Goal: Ask a question: Seek information or help from site administrators or community

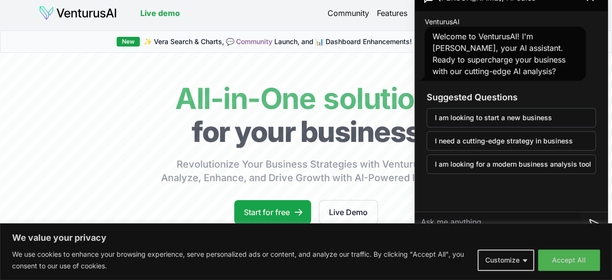
scroll to position [5, 10]
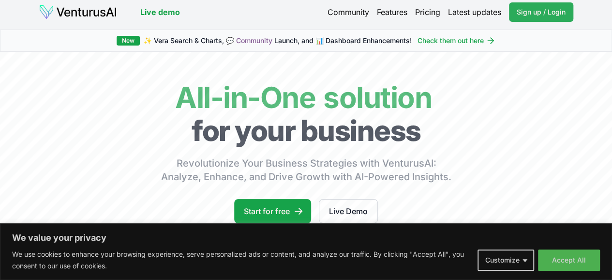
click at [521, 11] on span "Sign up / Login" at bounding box center [541, 12] width 49 height 10
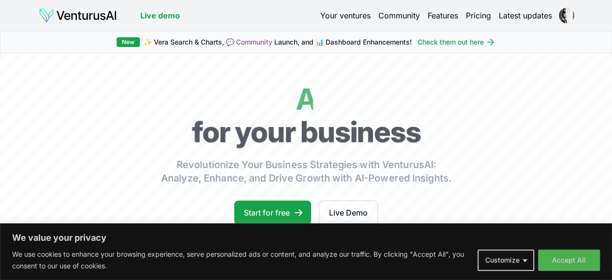
scroll to position [66, 0]
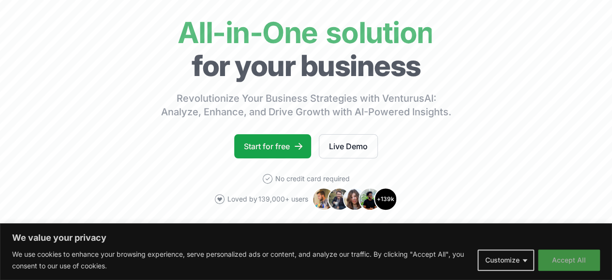
click at [579, 263] on button "Accept All" at bounding box center [569, 259] width 62 height 21
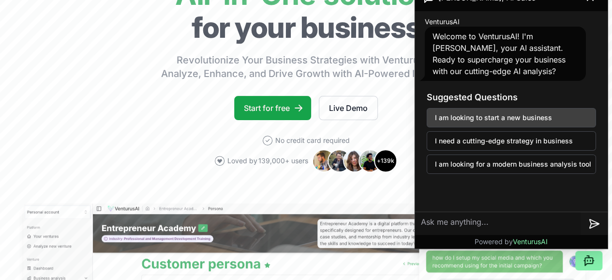
scroll to position [104, 0]
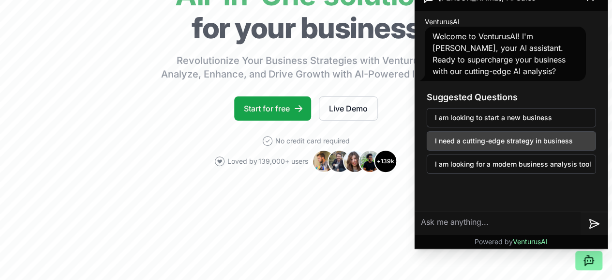
click at [510, 143] on button "I need a cutting-edge strategy in business" at bounding box center [511, 140] width 169 height 19
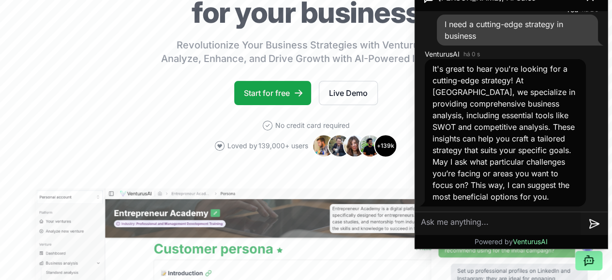
scroll to position [120, 0]
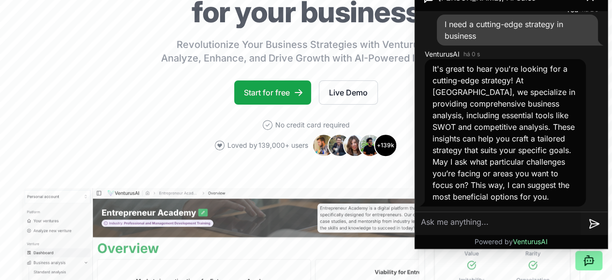
click at [508, 218] on textarea at bounding box center [498, 223] width 166 height 23
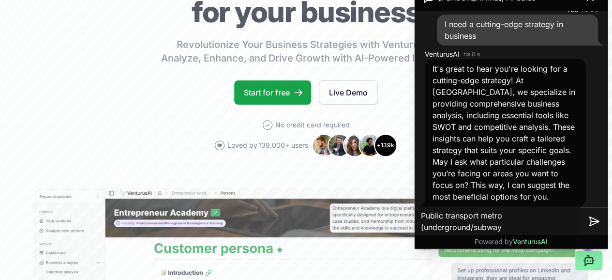
type textarea "Public transport metro (underground/subway)"
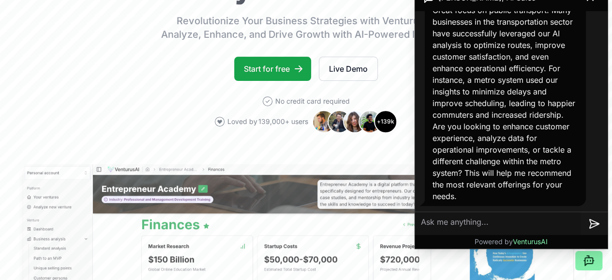
scroll to position [144, 0]
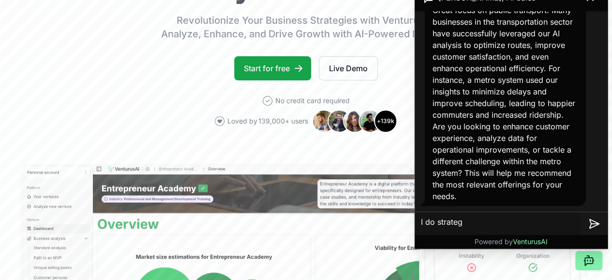
type textarea "I do strategy"
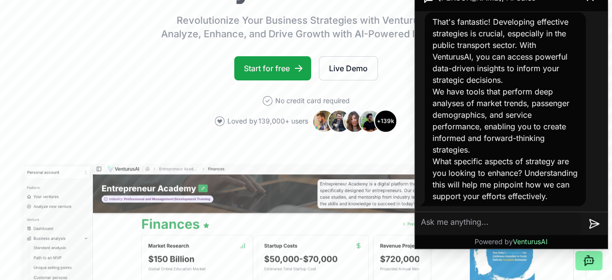
scroll to position [155, 0]
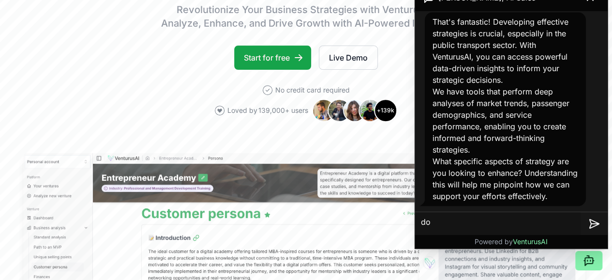
type textarea "d"
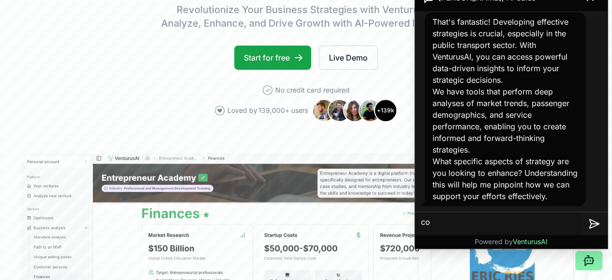
type textarea "c"
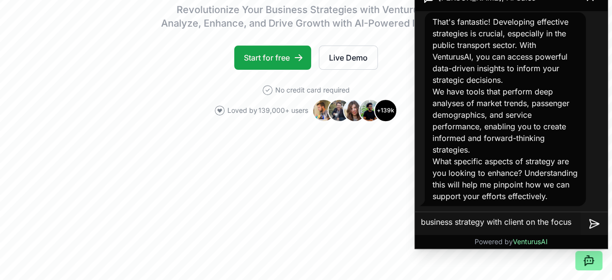
type textarea "business strategy with client on the focus."
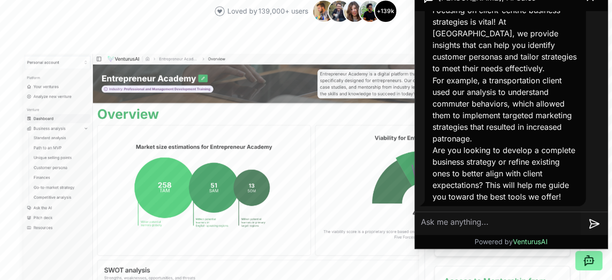
scroll to position [255, 0]
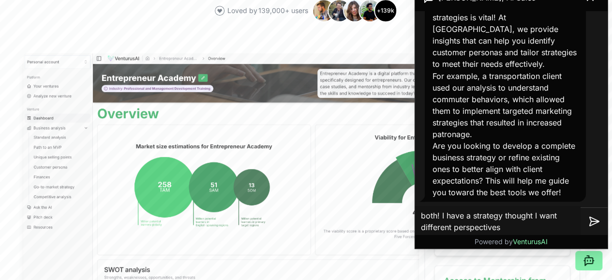
type textarea "both! I have a strategy thought I want different perspectives."
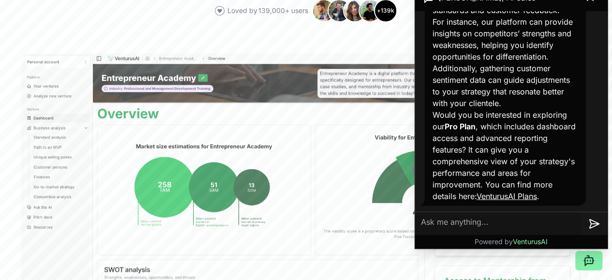
scroll to position [1204, 0]
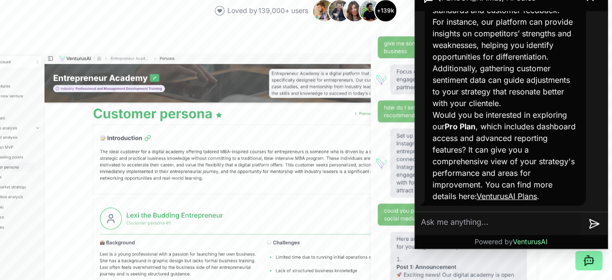
click at [551, 147] on p "Would you be interested in exploring our Pro Plan , which includes dashboard ac…" at bounding box center [506, 155] width 146 height 93
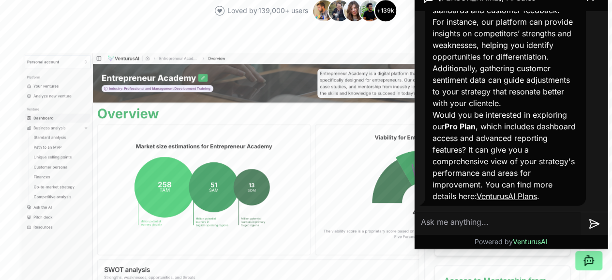
scroll to position [1228, 0]
click at [516, 195] on link "VenturusAI Plans" at bounding box center [507, 196] width 61 height 10
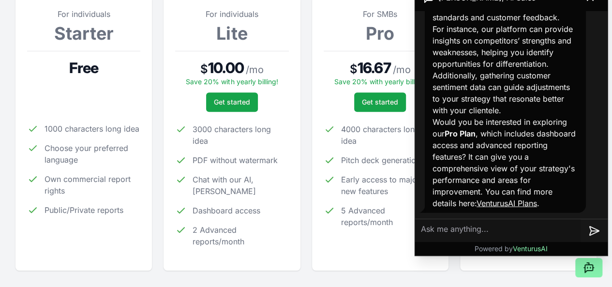
scroll to position [157, 0]
click at [466, 225] on textarea at bounding box center [498, 230] width 166 height 23
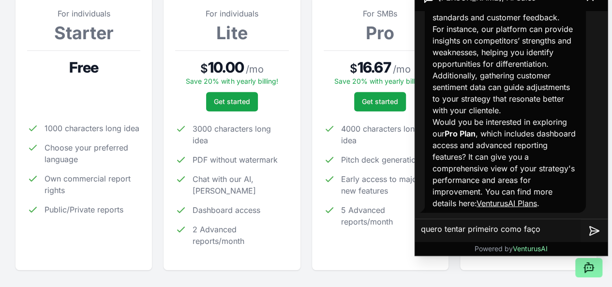
type textarea "quero tentar primeiro como faço?"
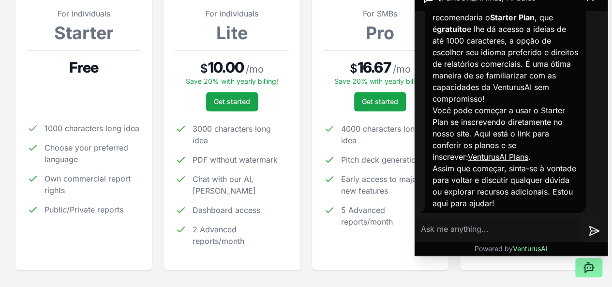
scroll to position [161, 0]
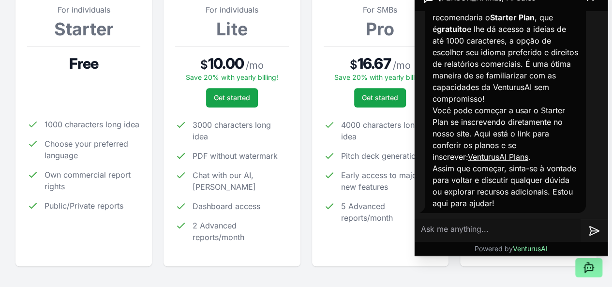
click at [506, 193] on p "Assim que começar, sinta-se à vontade para voltar e discutir qualquer dúvida ou…" at bounding box center [506, 186] width 146 height 46
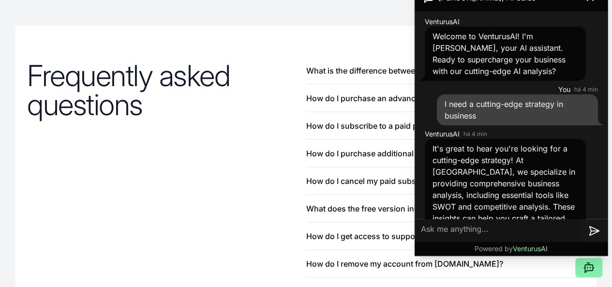
scroll to position [1019, 0]
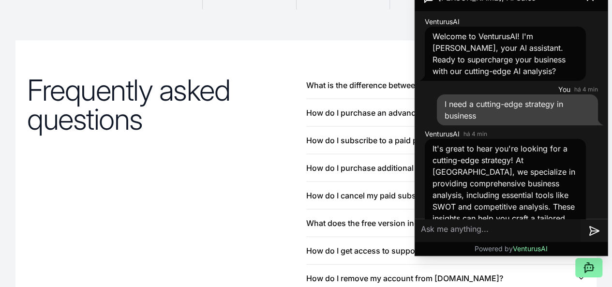
click at [460, 236] on textarea at bounding box center [498, 230] width 166 height 23
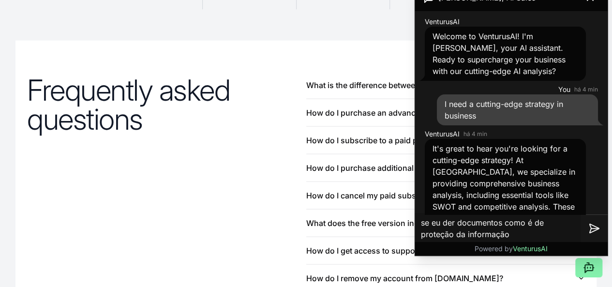
type textarea "se eu der documentos como é de proteção da informação?"
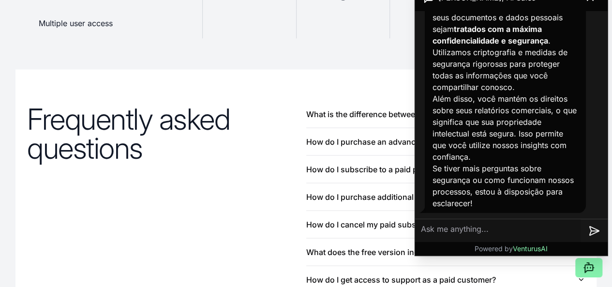
scroll to position [1796, 0]
click at [252, 39] on div at bounding box center [248, 24] width 93 height 29
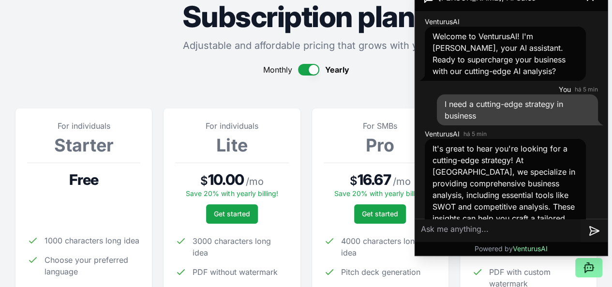
scroll to position [0, 0]
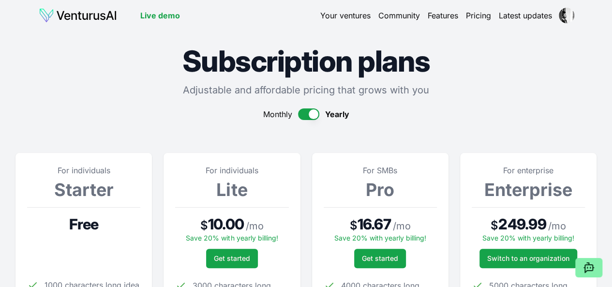
click at [347, 21] on link "Your ventures" at bounding box center [345, 16] width 50 height 12
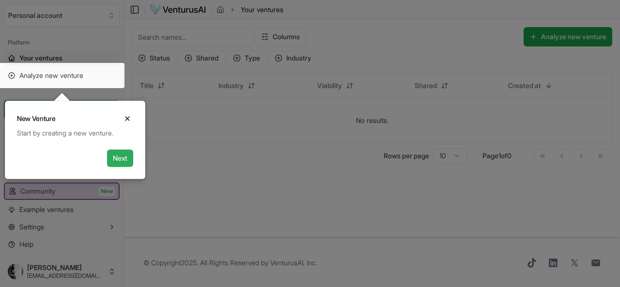
click at [123, 156] on button "Next" at bounding box center [120, 158] width 26 height 17
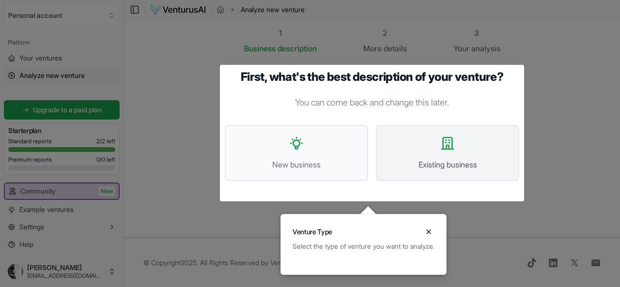
click at [425, 148] on button "Existing business" at bounding box center [447, 153] width 143 height 56
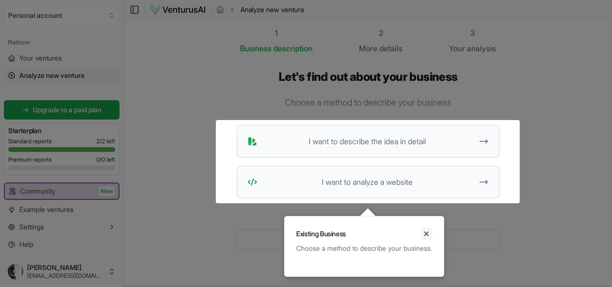
click at [429, 231] on button "Close" at bounding box center [427, 234] width 12 height 12
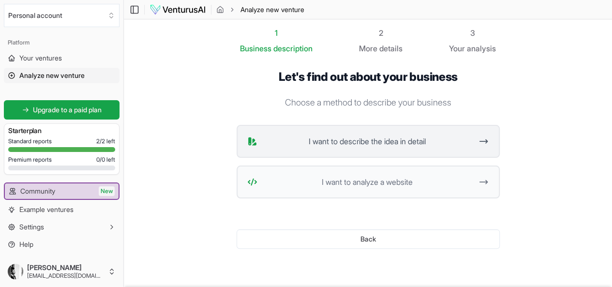
click at [464, 141] on span "I want to describe the idea in detail" at bounding box center [367, 142] width 212 height 12
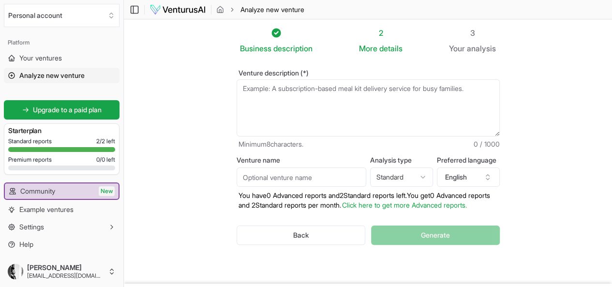
click at [355, 105] on textarea "Venture description (*)" at bounding box center [368, 107] width 263 height 57
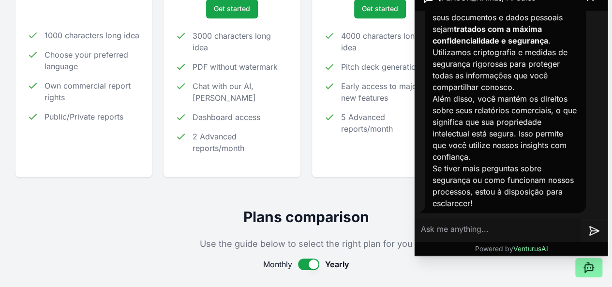
scroll to position [1796, 0]
click at [480, 230] on textarea at bounding box center [498, 230] width 166 height 23
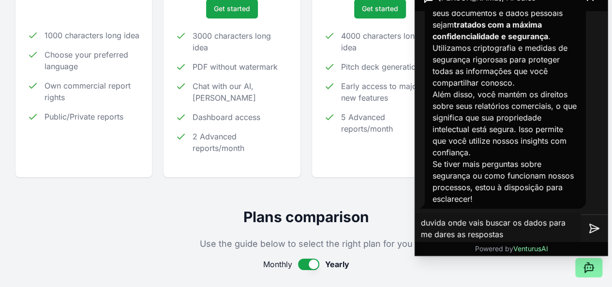
type textarea "duvida onde vais buscar os dados para me dares as respostas?"
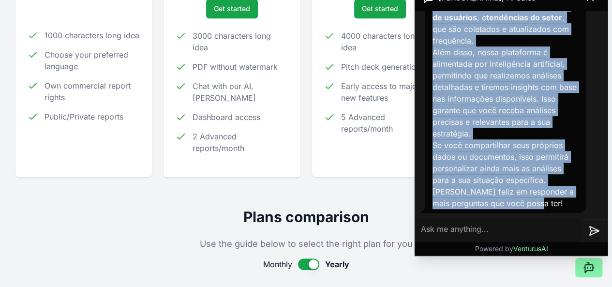
scroll to position [2094, 0]
drag, startPoint x: 431, startPoint y: 52, endPoint x: 553, endPoint y: 212, distance: 201.3
click at [553, 212] on div "Ótima pergunta! A VenturusAI utiliza uma combinação de fontes de dados, incluin…" at bounding box center [505, 93] width 161 height 240
copy div "Ótima pergunta! A VenturusAI utiliza uma combinação de fontes de dados, incluin…"
click at [535, 223] on textarea at bounding box center [498, 230] width 166 height 23
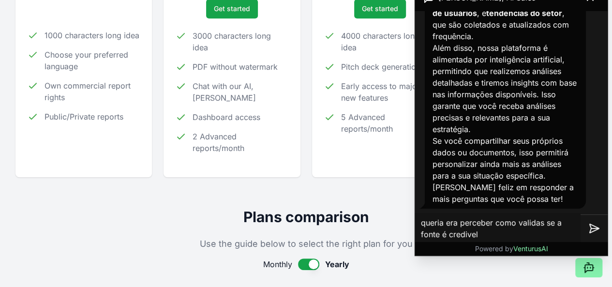
type textarea "queria era perceber como validas se a fonte é credivel?"
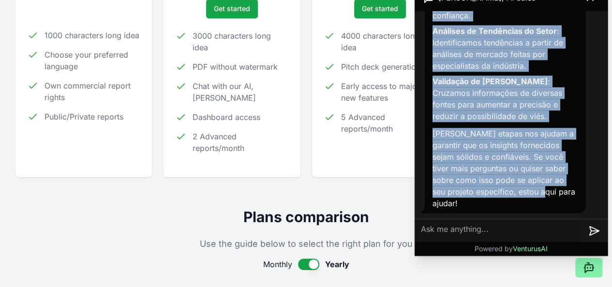
scroll to position [2481, 0]
drag, startPoint x: 430, startPoint y: 104, endPoint x: 567, endPoint y: 209, distance: 172.3
click at [567, 209] on div "Entendo sua preocupação com a credibilidade das fontes. Na VenturusAI, utilizam…" at bounding box center [505, 48] width 161 height 329
copy div "Entendo sua preocupação com a credibilidade das fontes. Na VenturusAI, utilizam…"
click at [458, 230] on textarea at bounding box center [498, 230] width 166 height 23
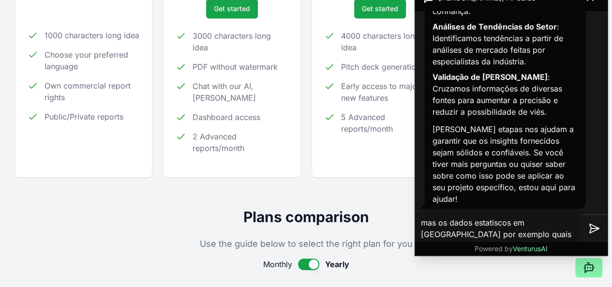
type textarea "mas os dados estatiscos em portugal por exemplo quais as fontes principais?"
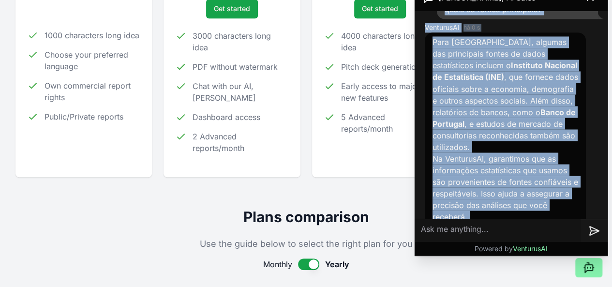
scroll to position [2803, 0]
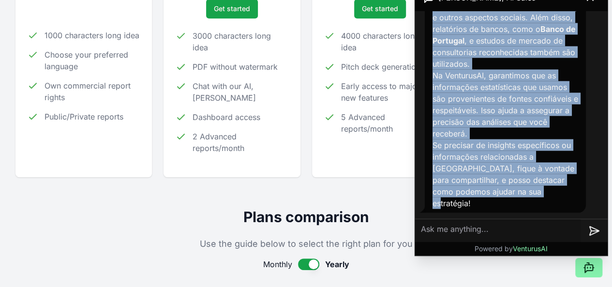
drag, startPoint x: 455, startPoint y: 42, endPoint x: 544, endPoint y: 210, distance: 189.7
copy div "mas os dados estatiscos em portugal por exemplo quais as fontes principais? Ven…"
